Goal: Task Accomplishment & Management: Use online tool/utility

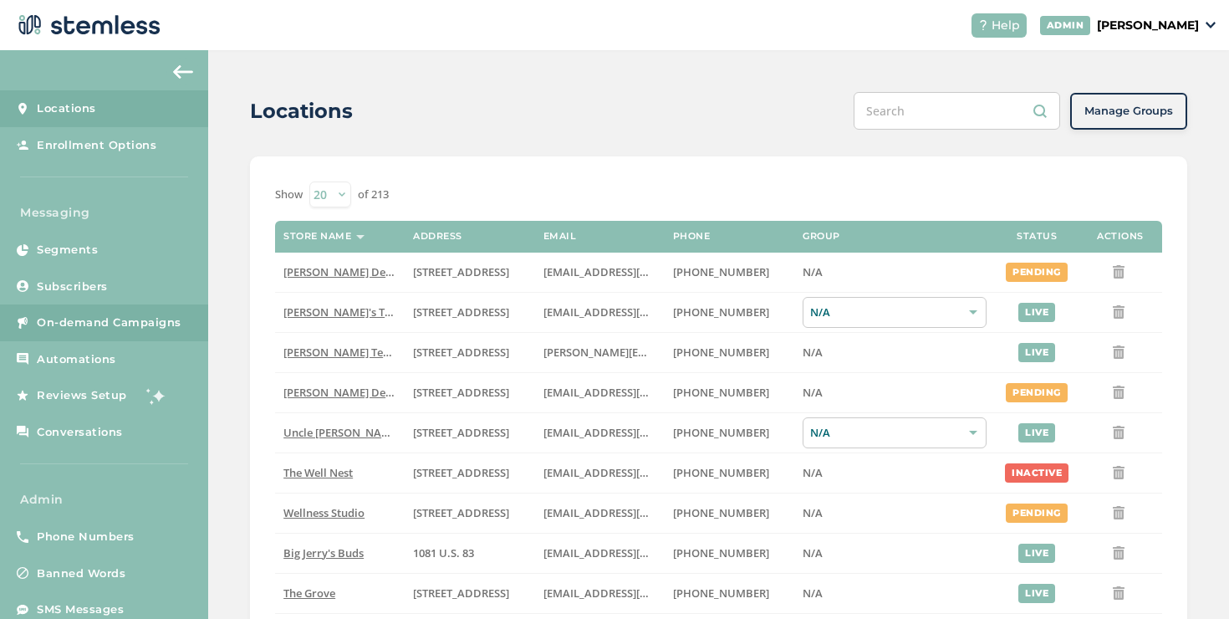
click at [110, 319] on span "On-demand Campaigns" at bounding box center [109, 322] width 145 height 17
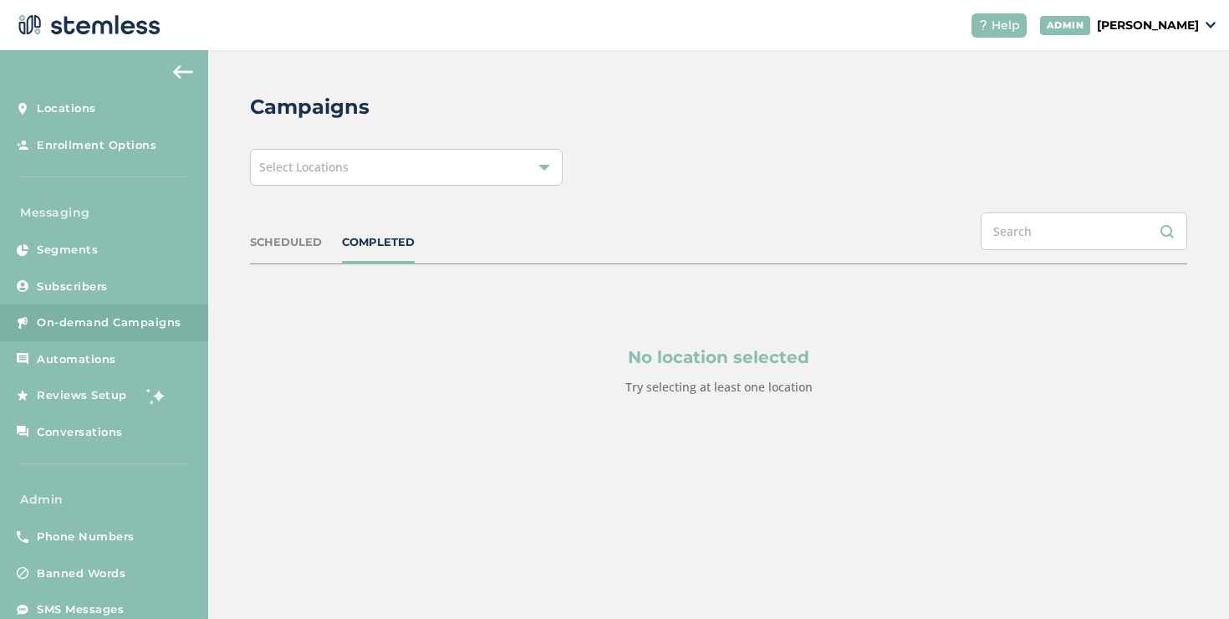
click at [319, 180] on div "Select Locations" at bounding box center [406, 167] width 313 height 37
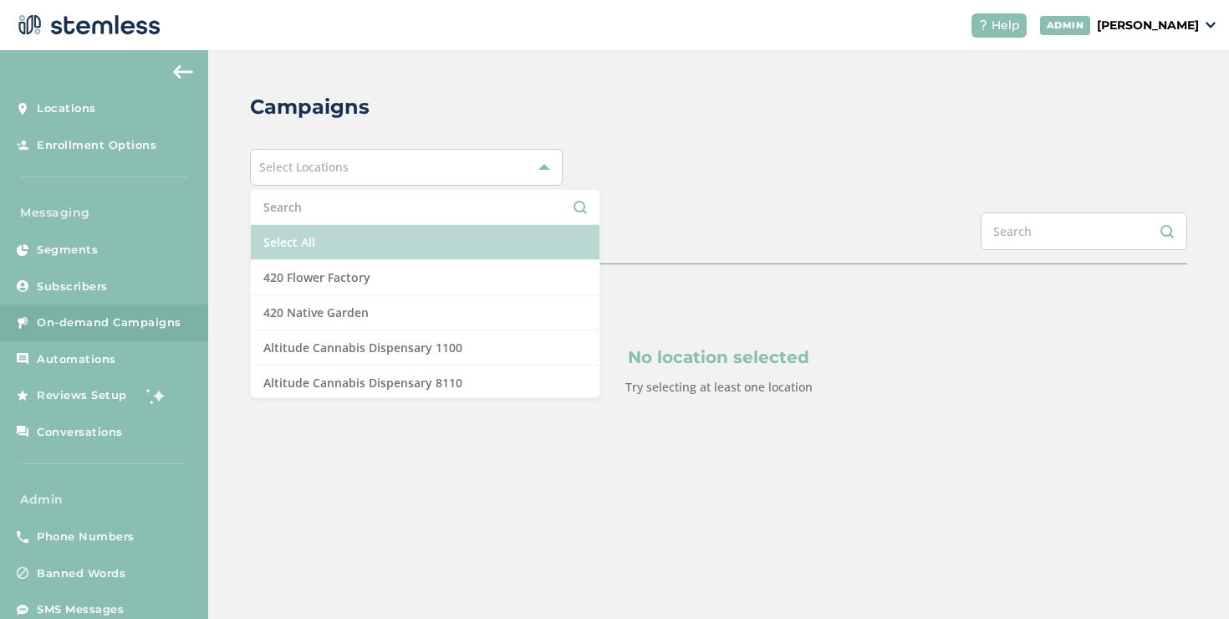
click at [317, 231] on li "Select All" at bounding box center [425, 242] width 349 height 35
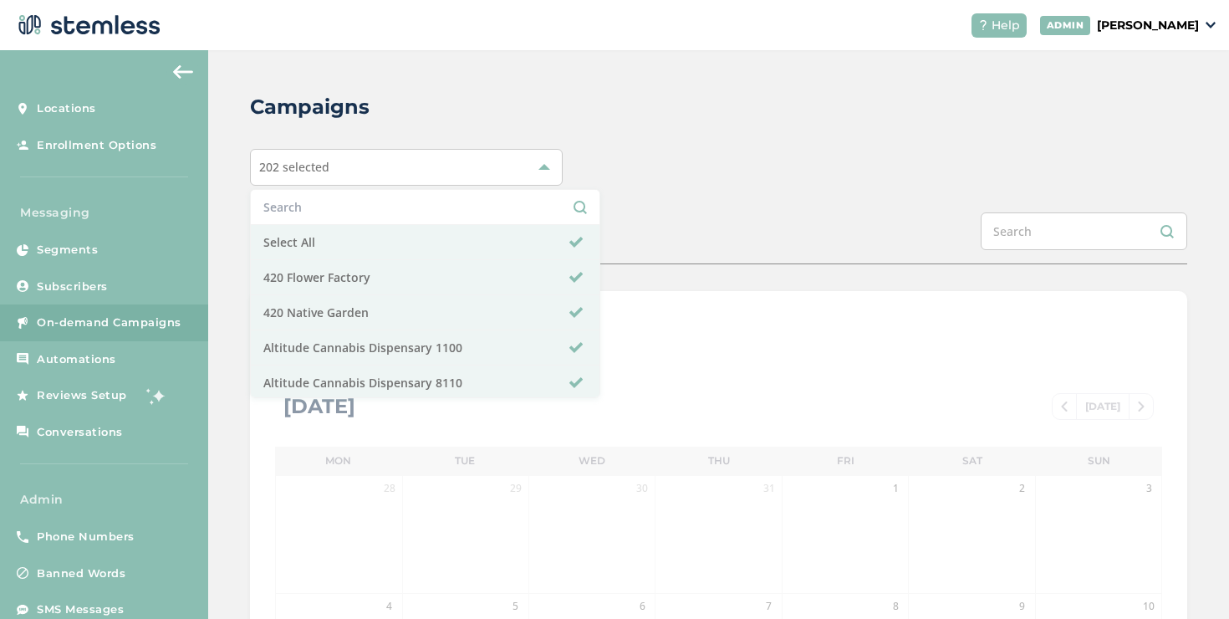
click at [726, 229] on div "SCHEDULED COMPLETED" at bounding box center [718, 238] width 937 height 52
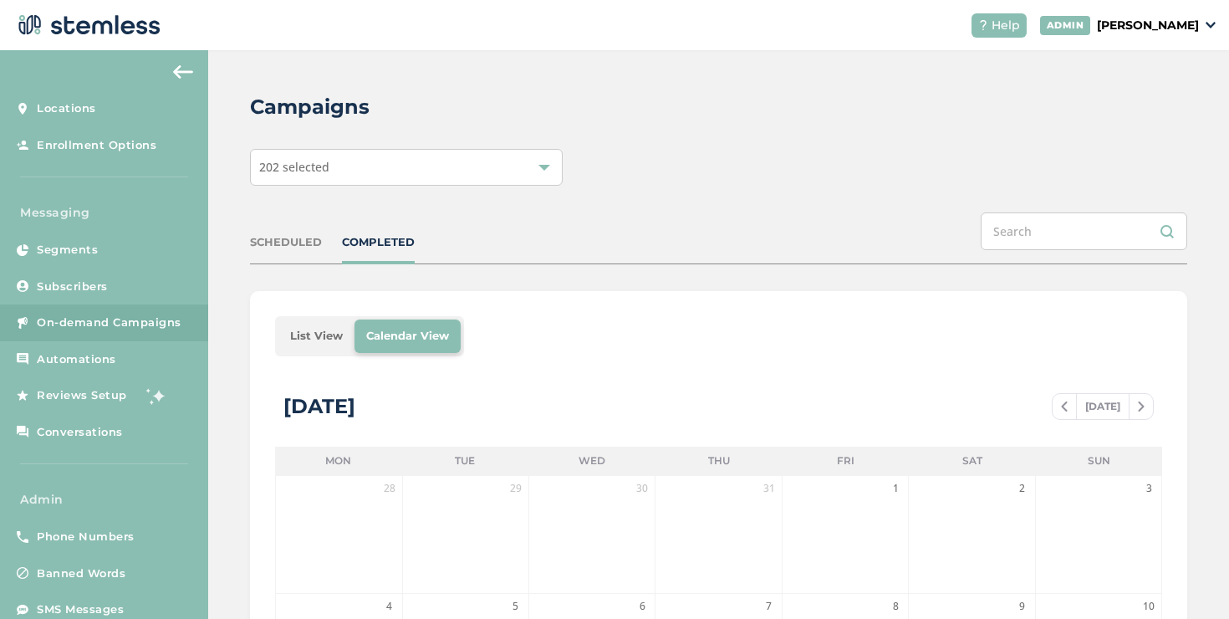
click at [314, 330] on li "List View" at bounding box center [316, 335] width 76 height 33
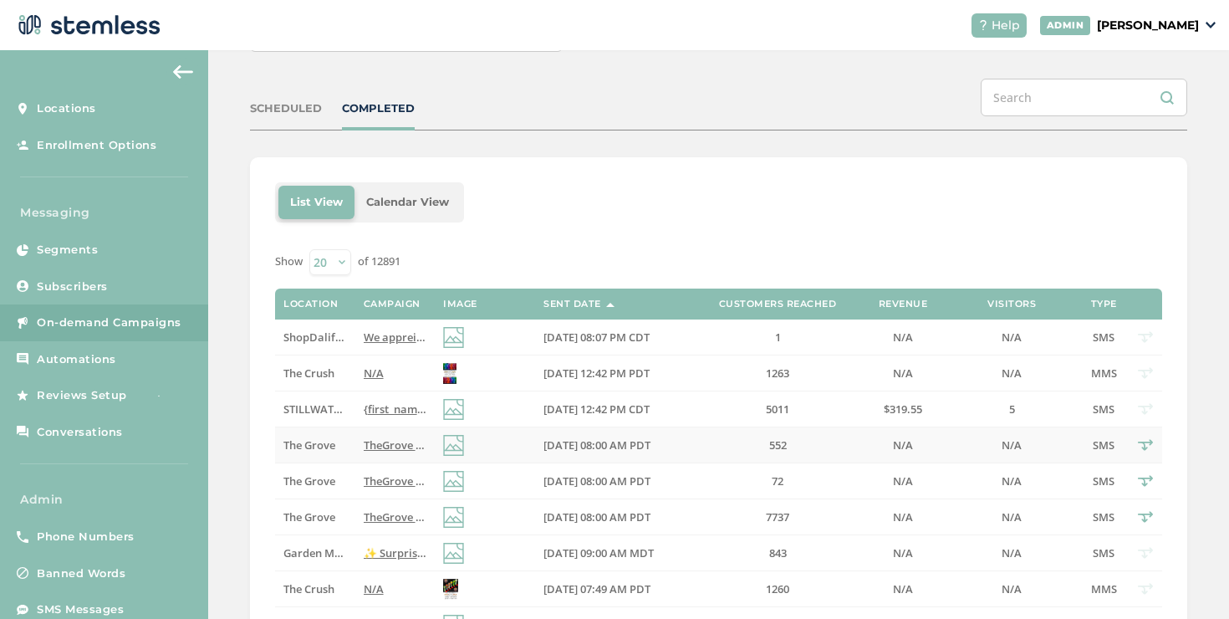
scroll to position [135, 0]
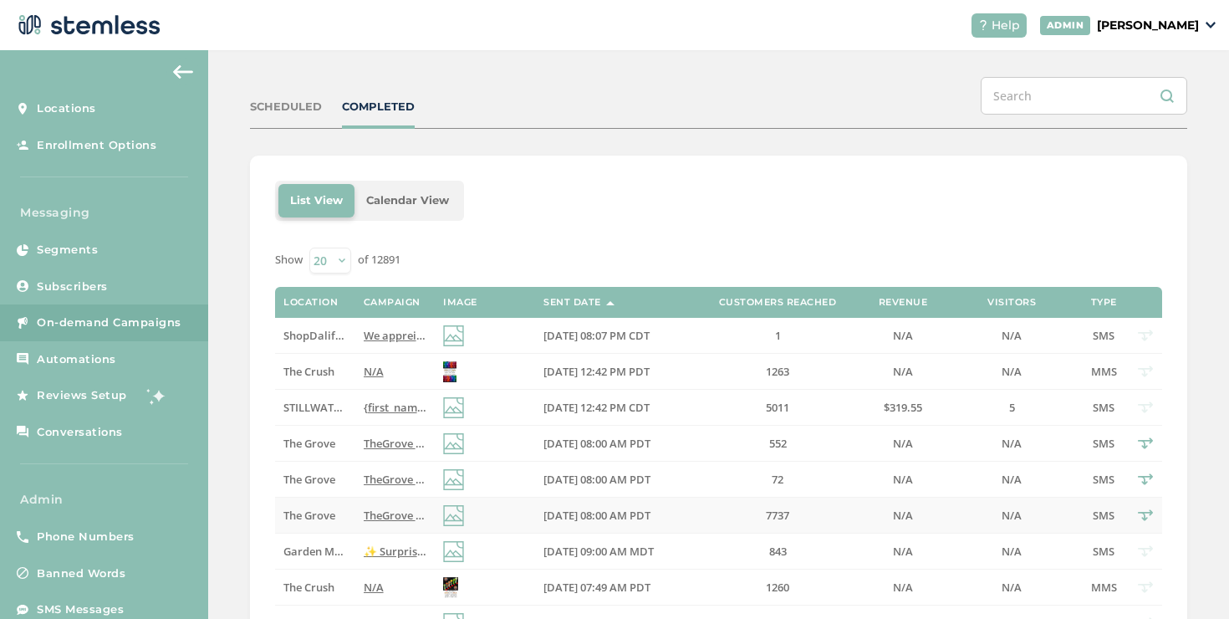
click at [386, 509] on span "TheGrove La Mesa: You have a new notification waiting for you, {first_name}! Re…" at bounding box center [615, 515] width 503 height 15
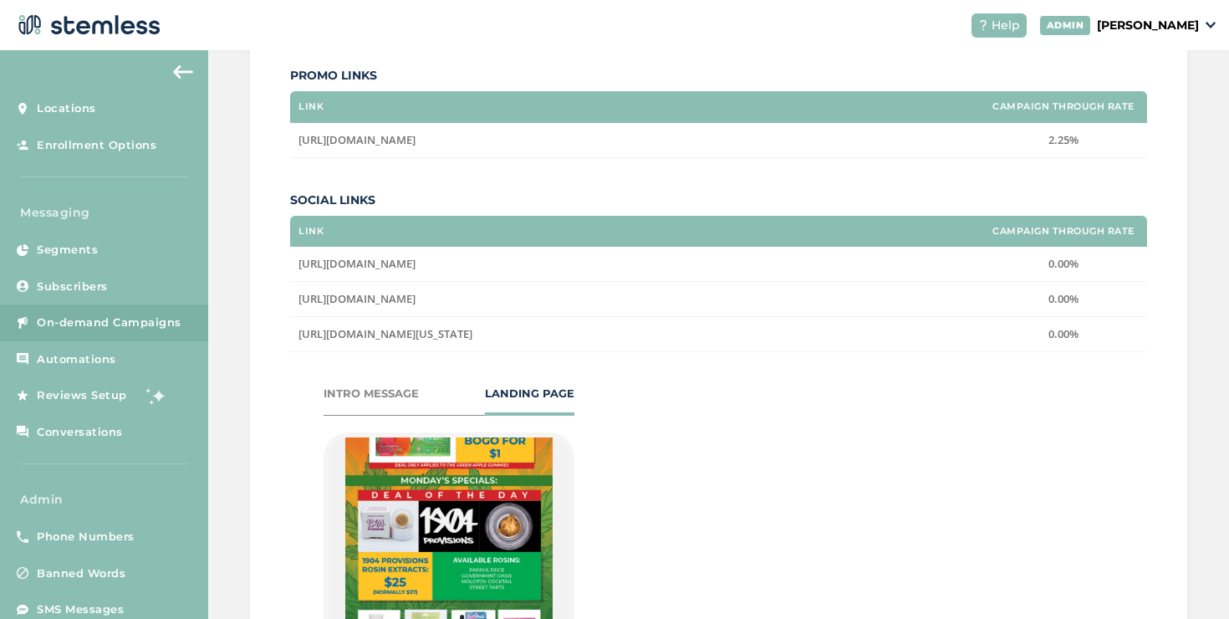
scroll to position [220, 0]
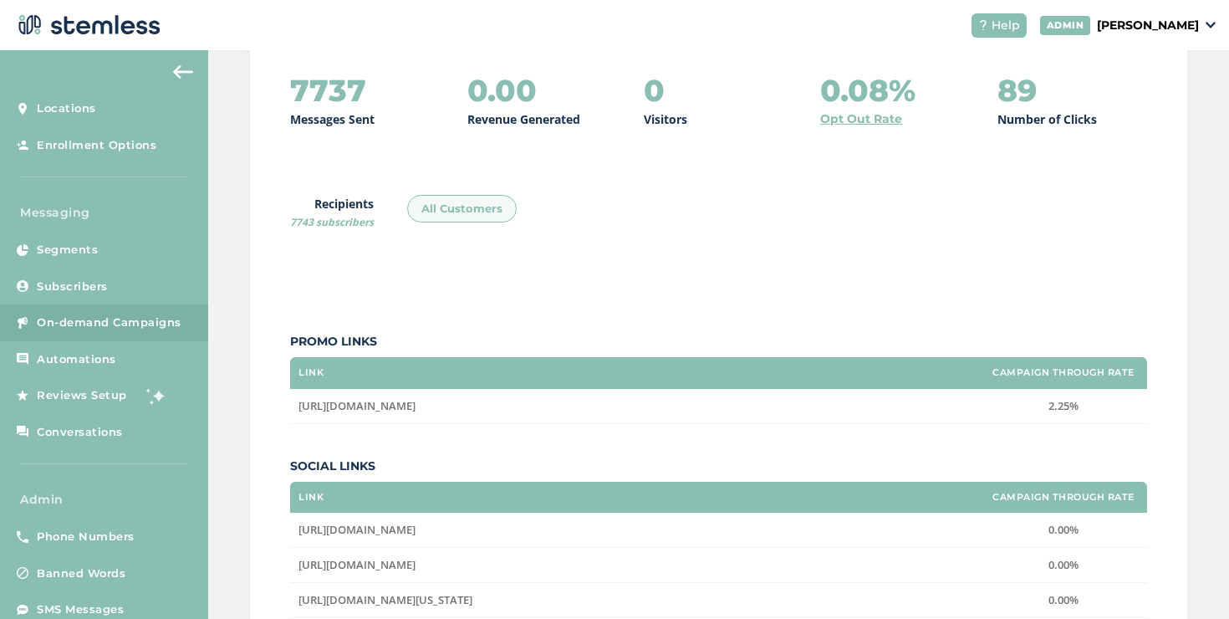
click at [845, 124] on link "Opt Out Rate" at bounding box center [861, 119] width 82 height 18
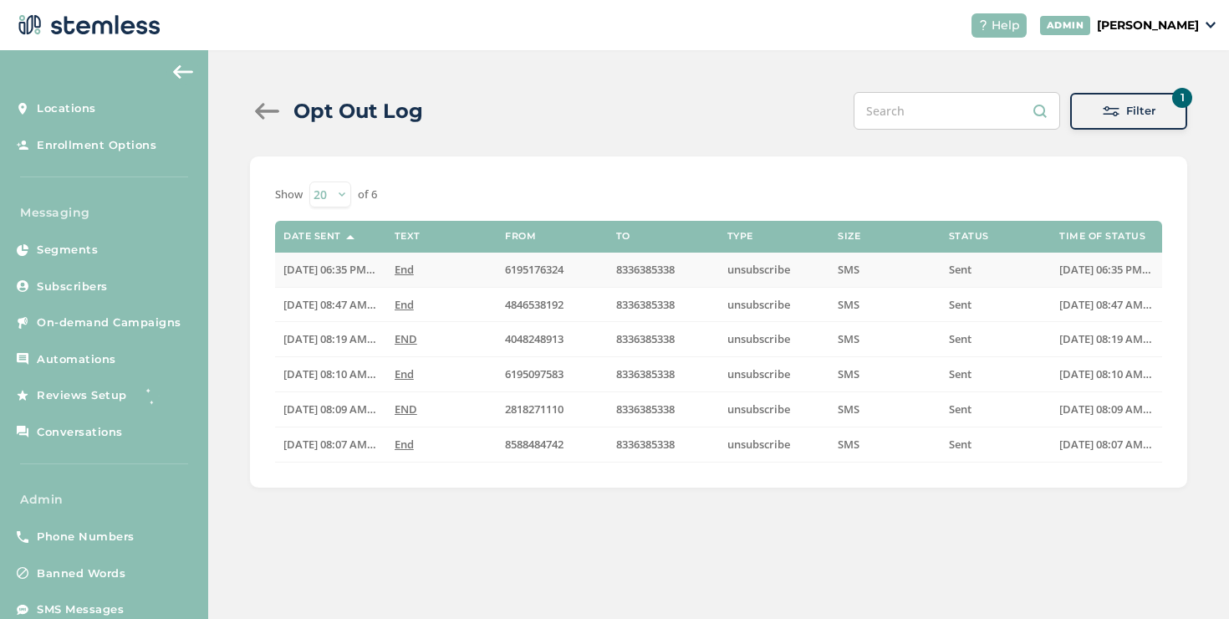
click at [625, 274] on span "8336385338" at bounding box center [645, 269] width 59 height 15
copy span "8336385338"
click at [126, 300] on link "Subscribers" at bounding box center [104, 286] width 208 height 37
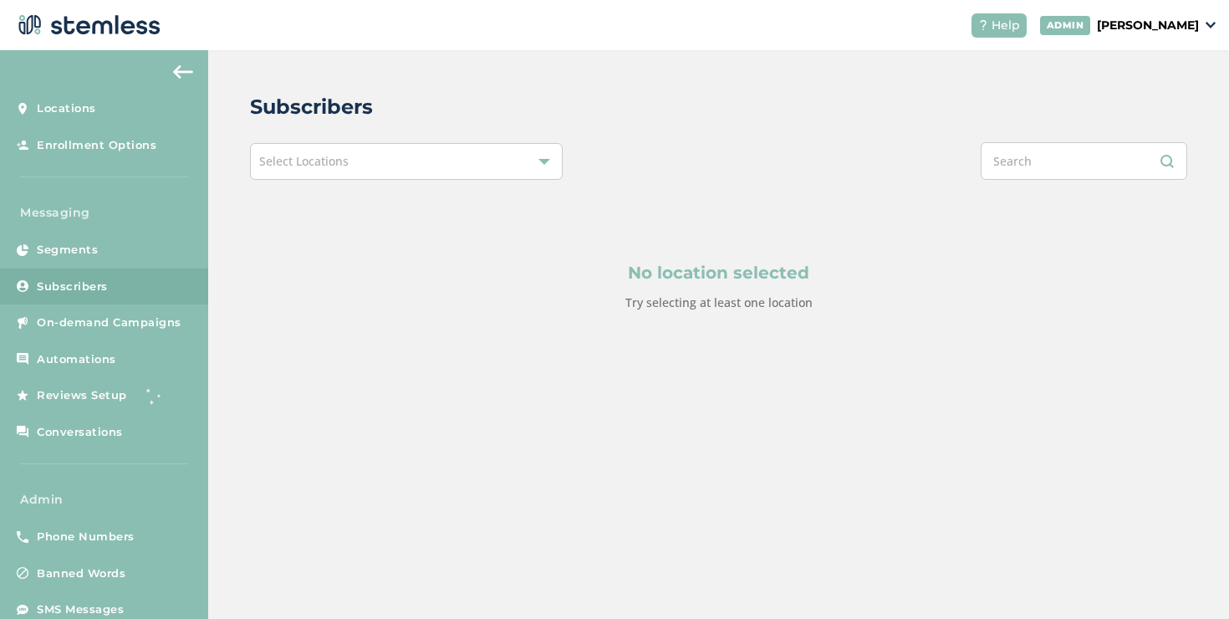
click at [382, 170] on div "Select Locations" at bounding box center [406, 161] width 313 height 37
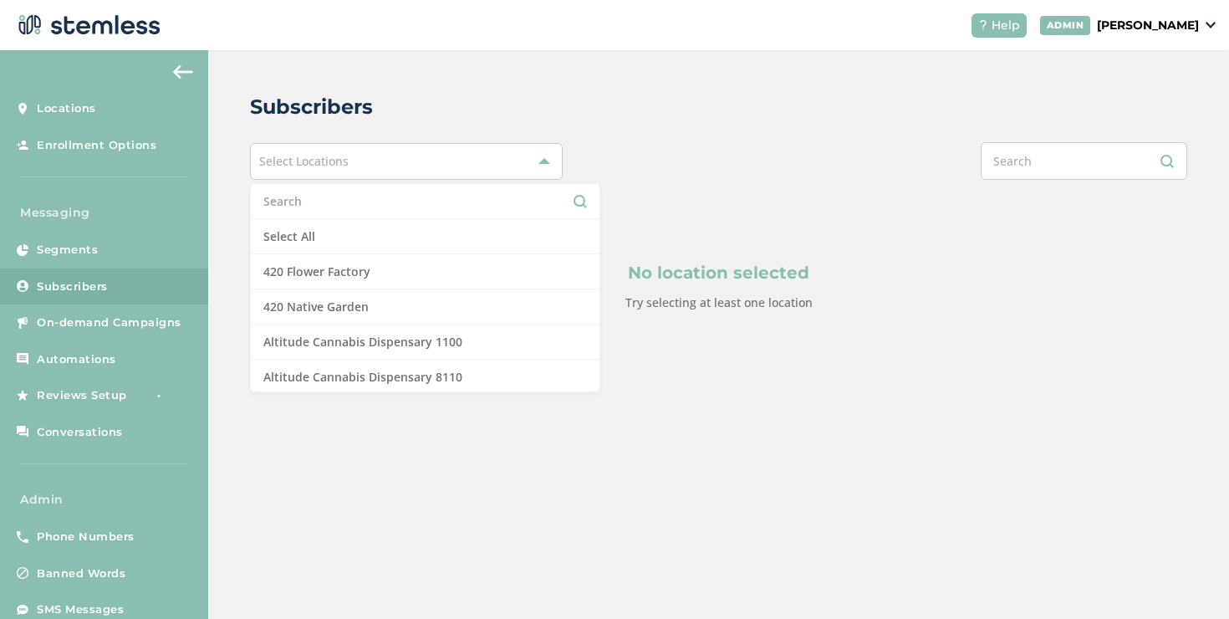
click at [314, 209] on input "text" at bounding box center [425, 201] width 324 height 18
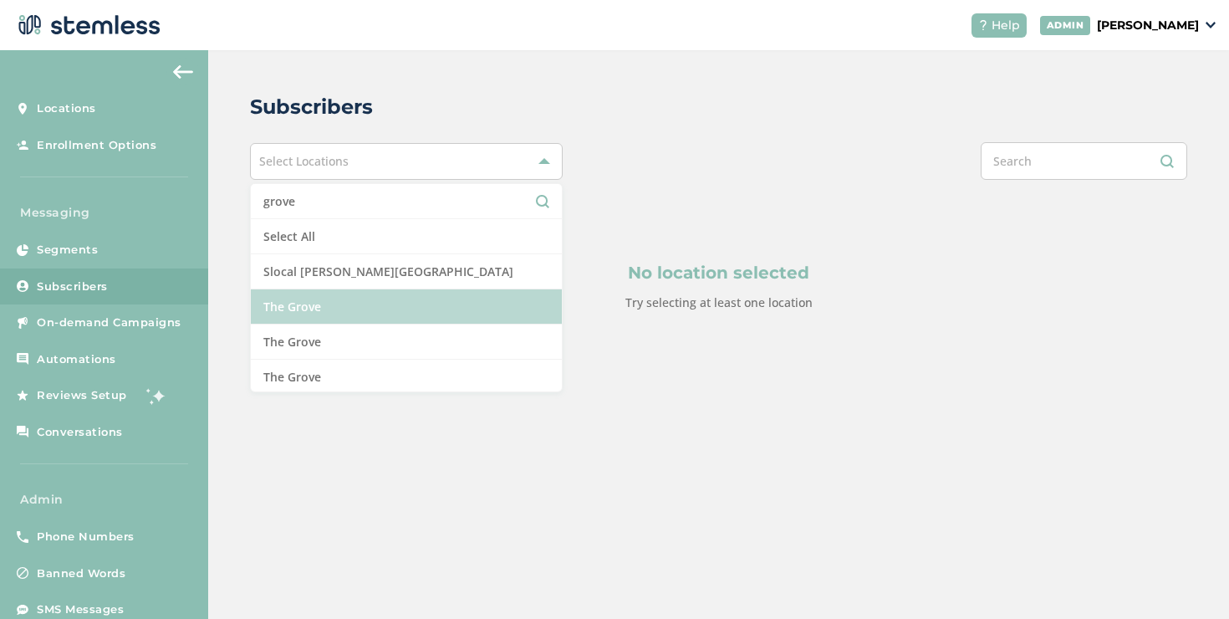
type input "grove"
click at [291, 294] on li "The Grove" at bounding box center [406, 306] width 311 height 35
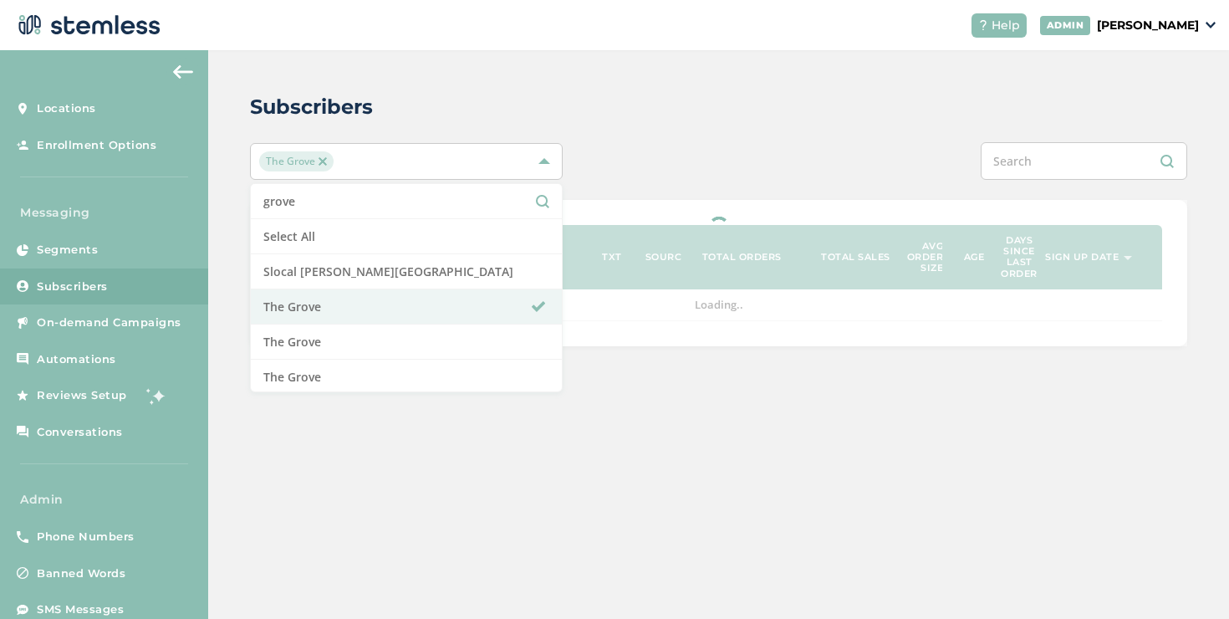
click at [676, 191] on div "Subscribers [GEOGRAPHIC_DATA] Select All Slocal [PERSON_NAME][GEOGRAPHIC_DATA] …" at bounding box center [718, 219] width 1021 height 338
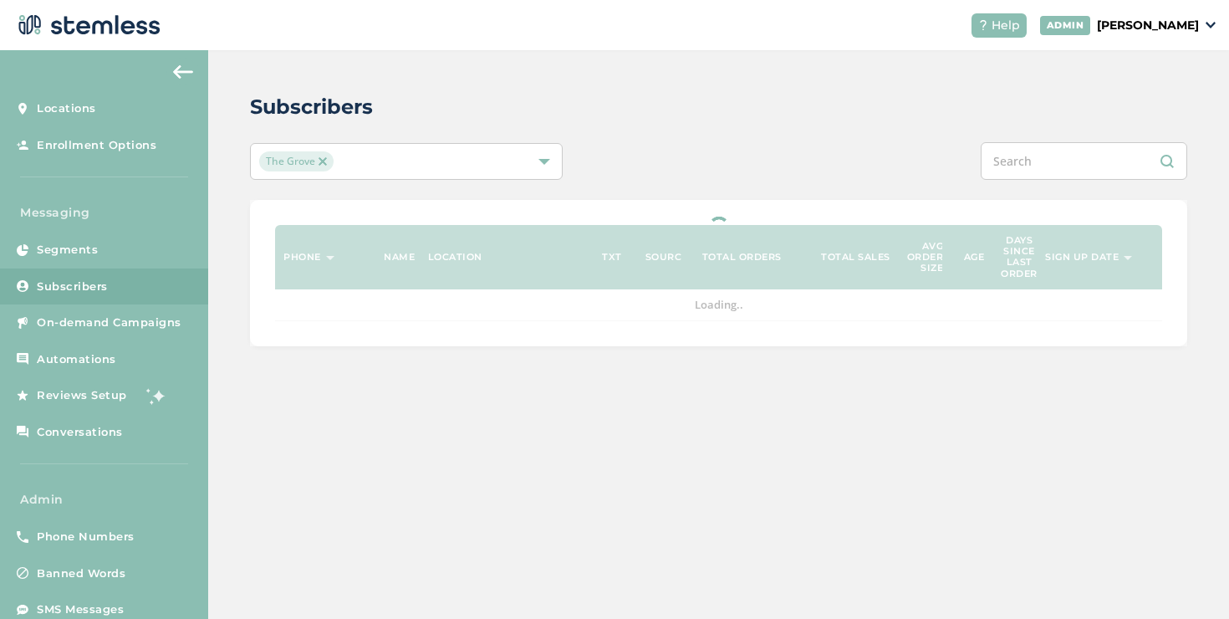
click at [1029, 156] on input "text" at bounding box center [1084, 161] width 207 height 38
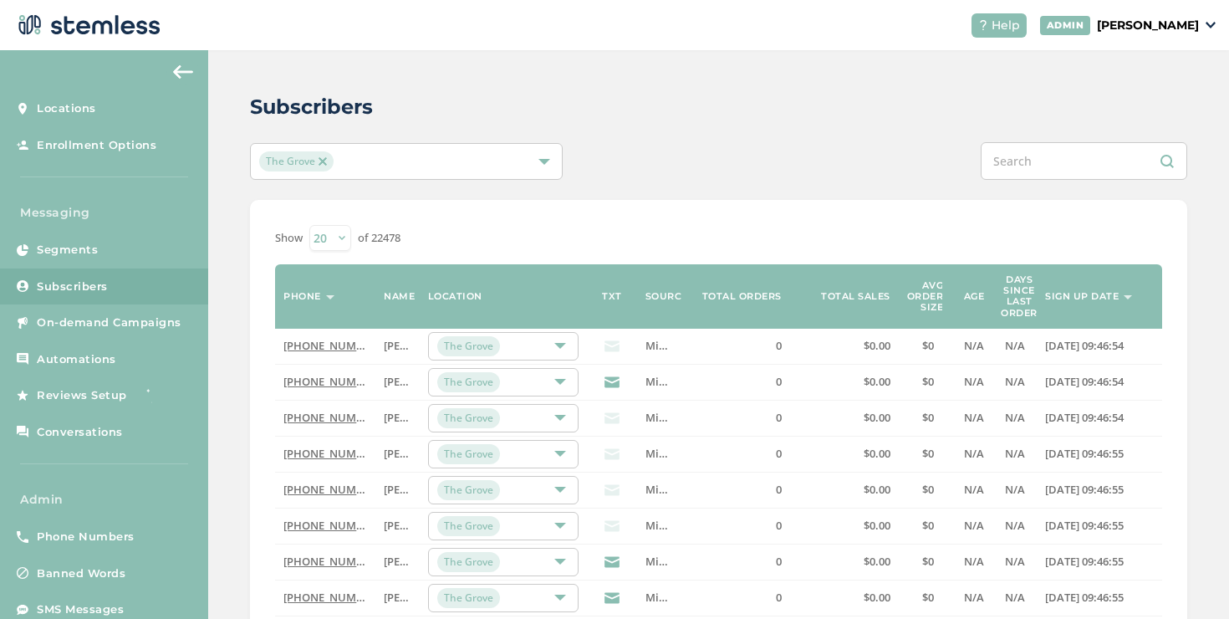
paste input "8336385338"
type input "8336385338"
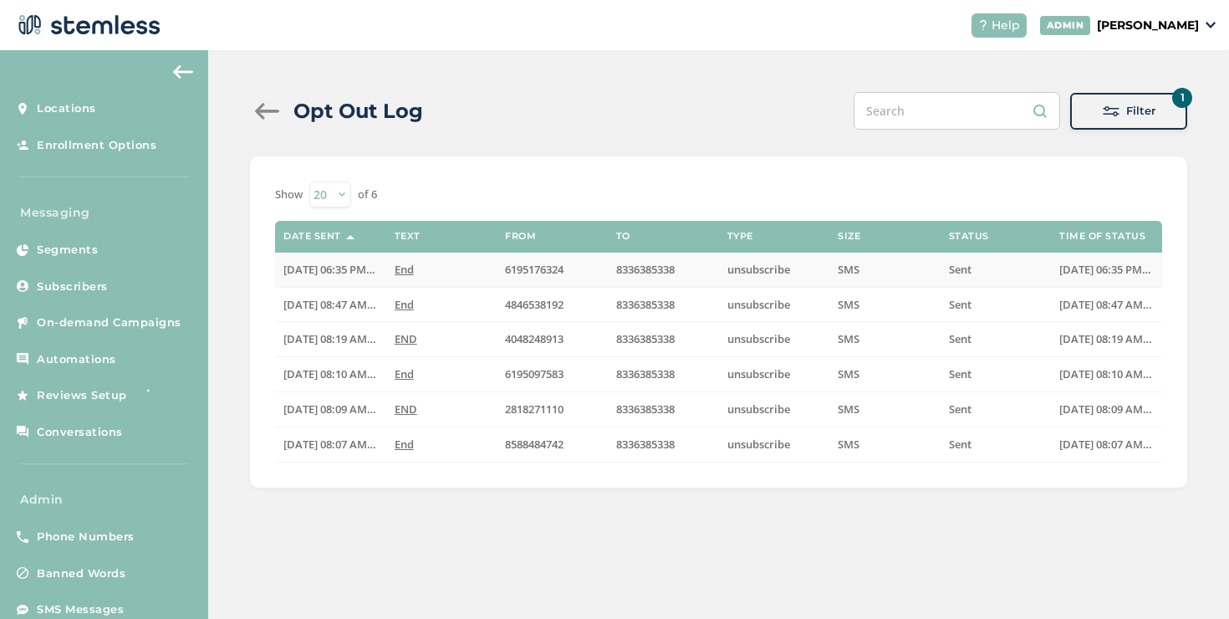
click at [537, 274] on span "6195176324" at bounding box center [534, 269] width 59 height 15
copy span "6195176324"
click at [263, 118] on div at bounding box center [266, 111] width 33 height 17
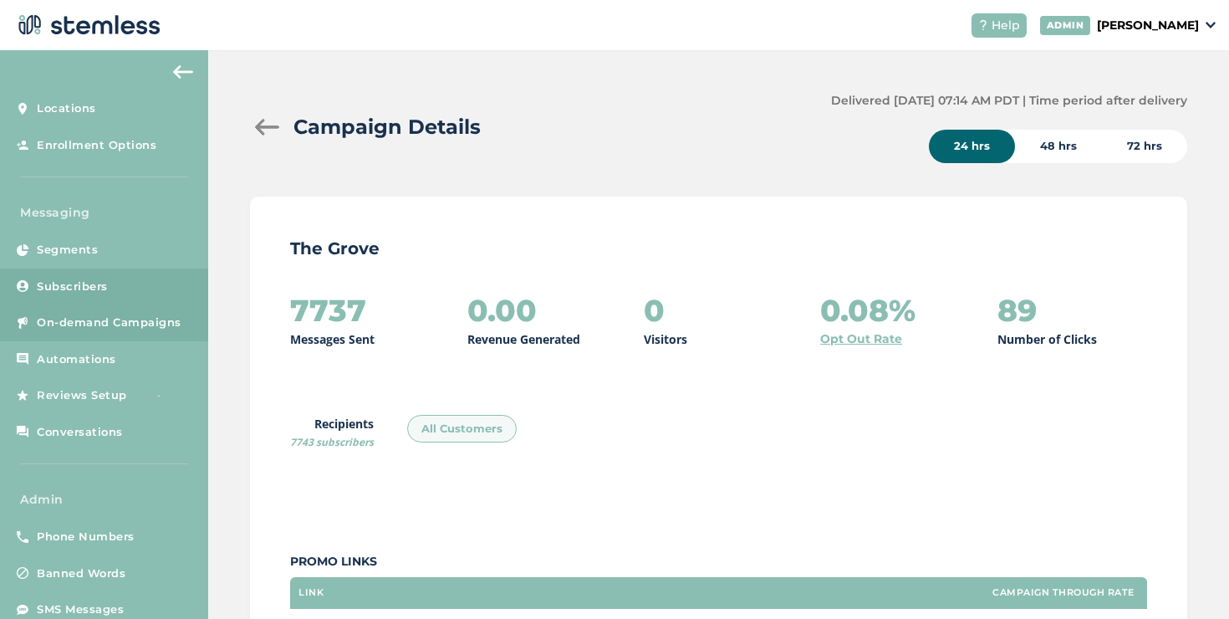
click at [172, 283] on link "Subscribers" at bounding box center [104, 286] width 208 height 37
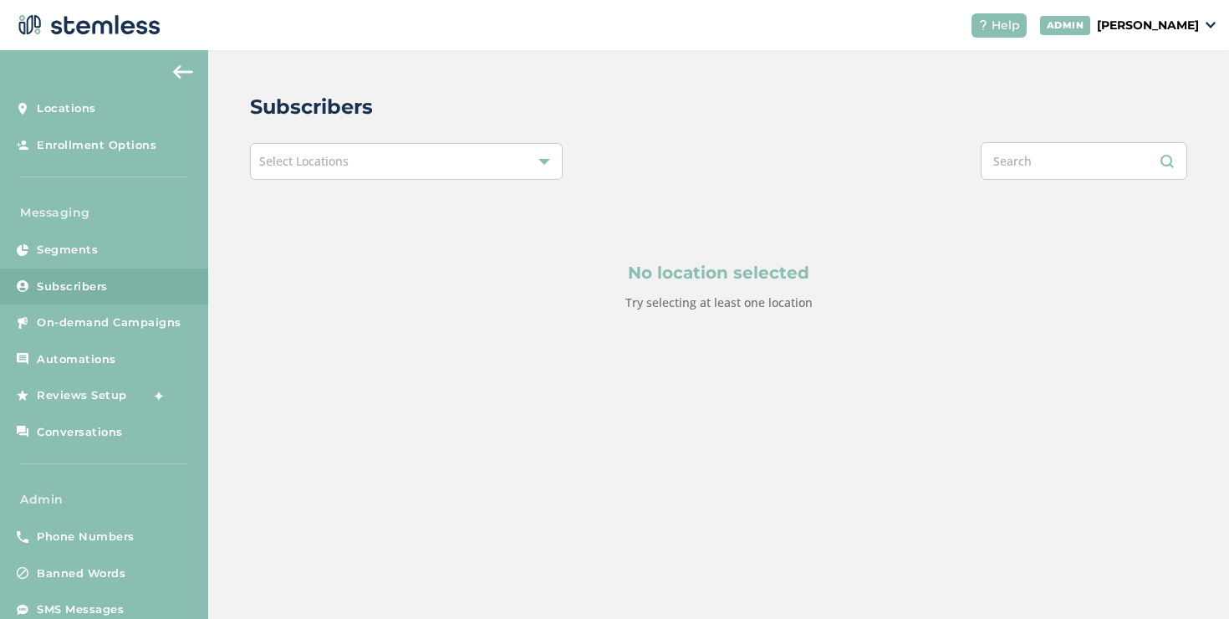
click at [464, 173] on div "Select Locations" at bounding box center [406, 161] width 313 height 37
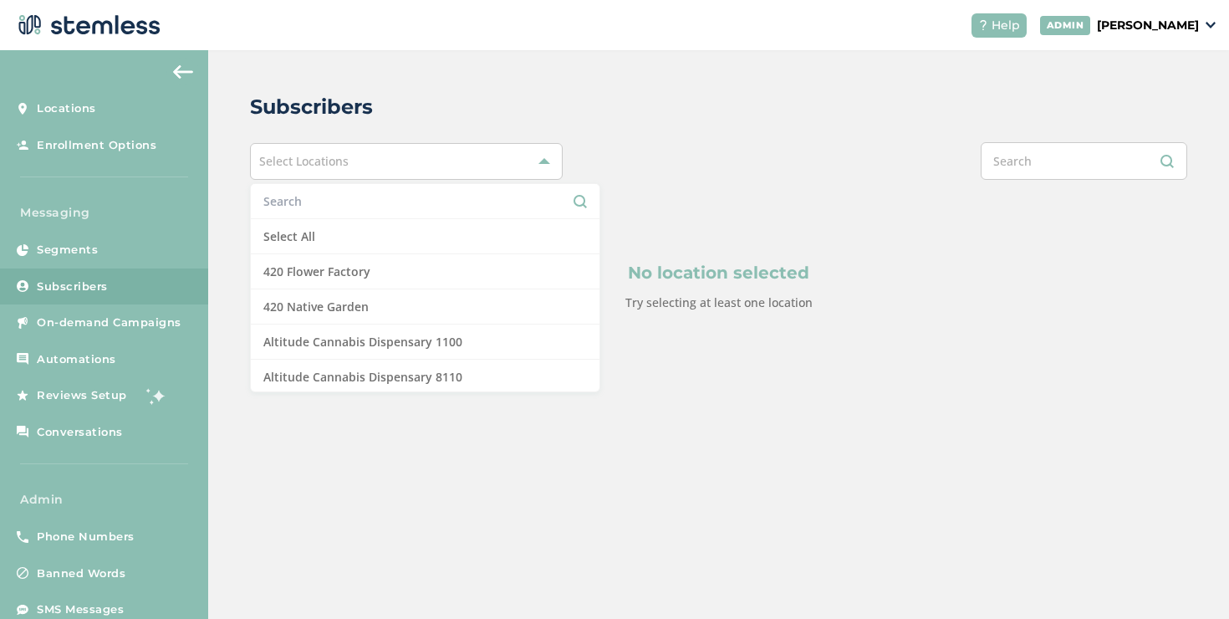
drag, startPoint x: 351, startPoint y: 231, endPoint x: 355, endPoint y: 207, distance: 23.8
click at [355, 207] on ul "Select All 420 Flower Factory 420 Native Garden Altitude Cannabis Dispensary 11…" at bounding box center [425, 287] width 350 height 209
click at [355, 207] on input "text" at bounding box center [425, 201] width 324 height 18
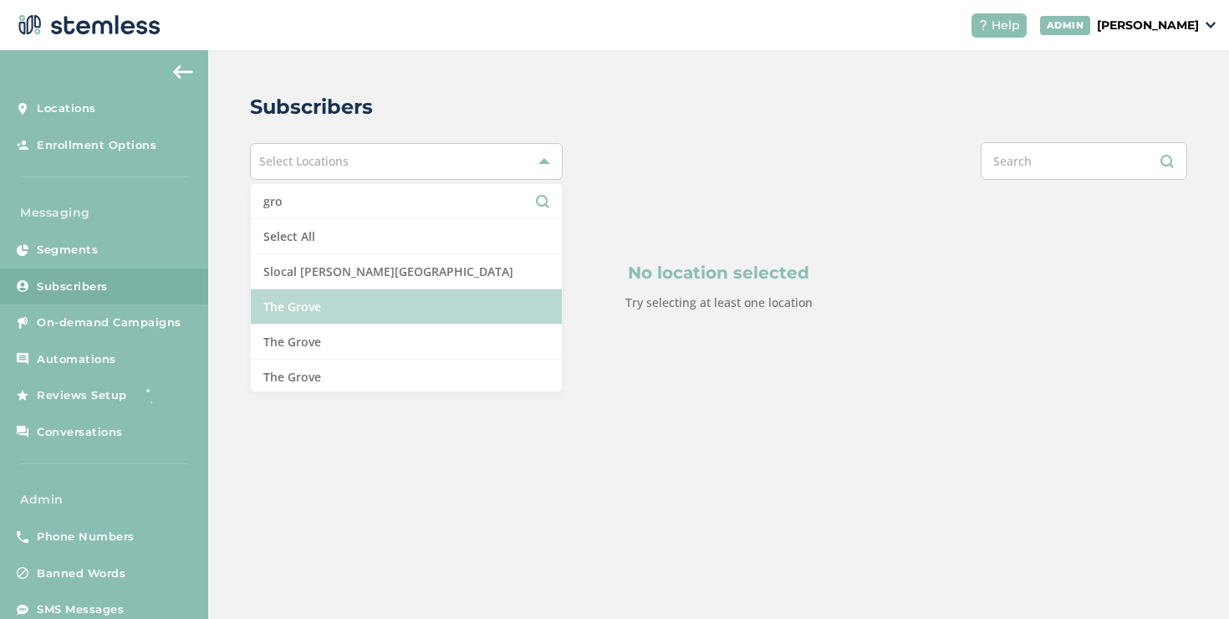
type input "gro"
click at [342, 302] on li "The Grove" at bounding box center [406, 306] width 311 height 35
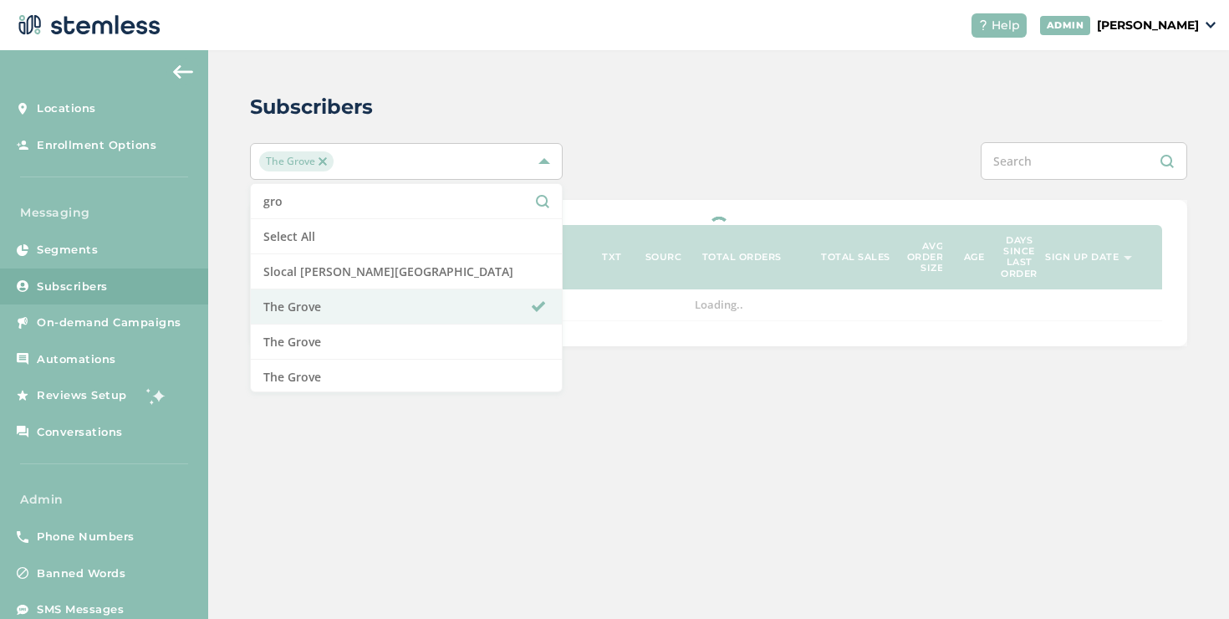
click at [677, 168] on div at bounding box center [914, 161] width 547 height 38
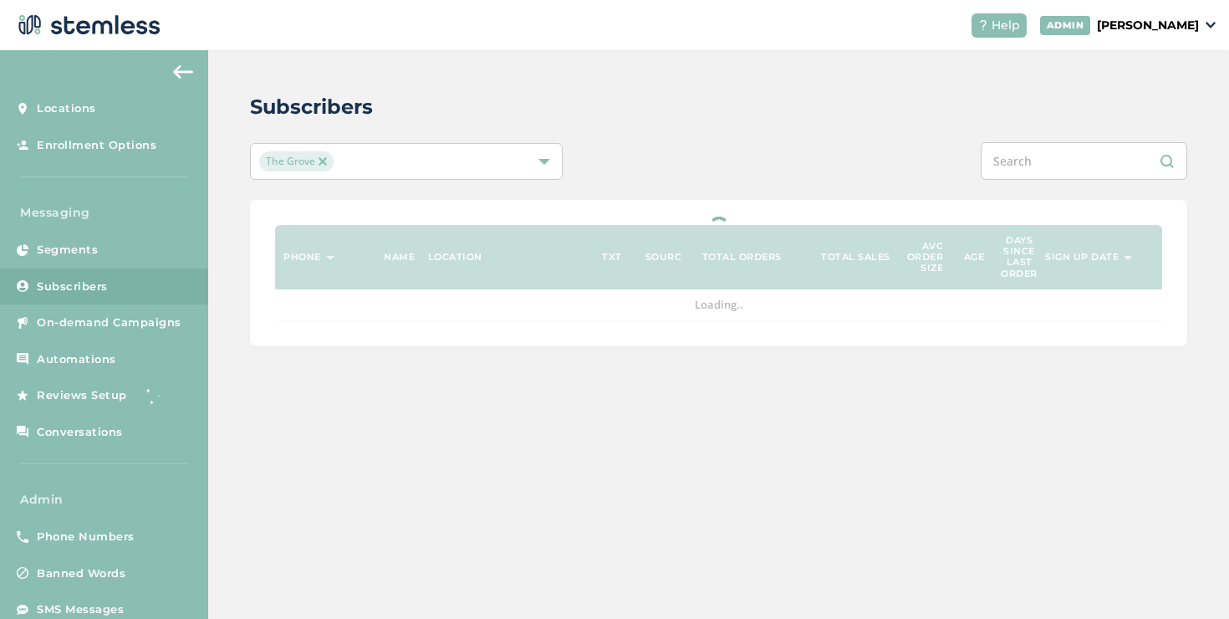
click at [1033, 155] on input "text" at bounding box center [1084, 161] width 207 height 38
paste input "6195176324"
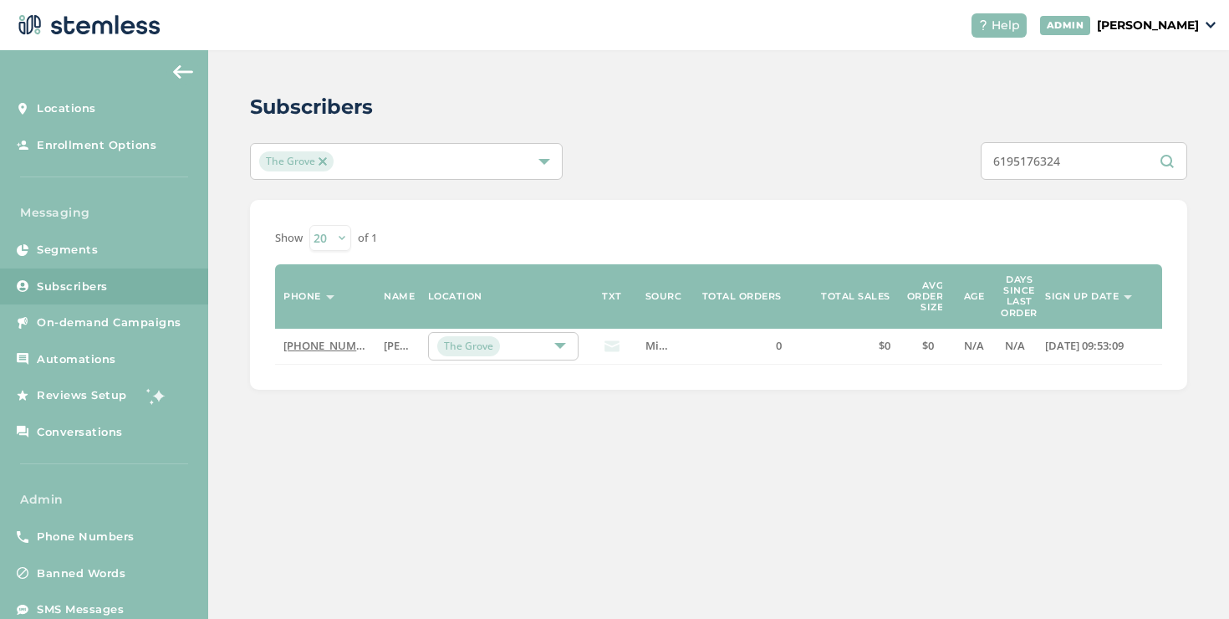
type input "6195176324"
